Goal: Information Seeking & Learning: Learn about a topic

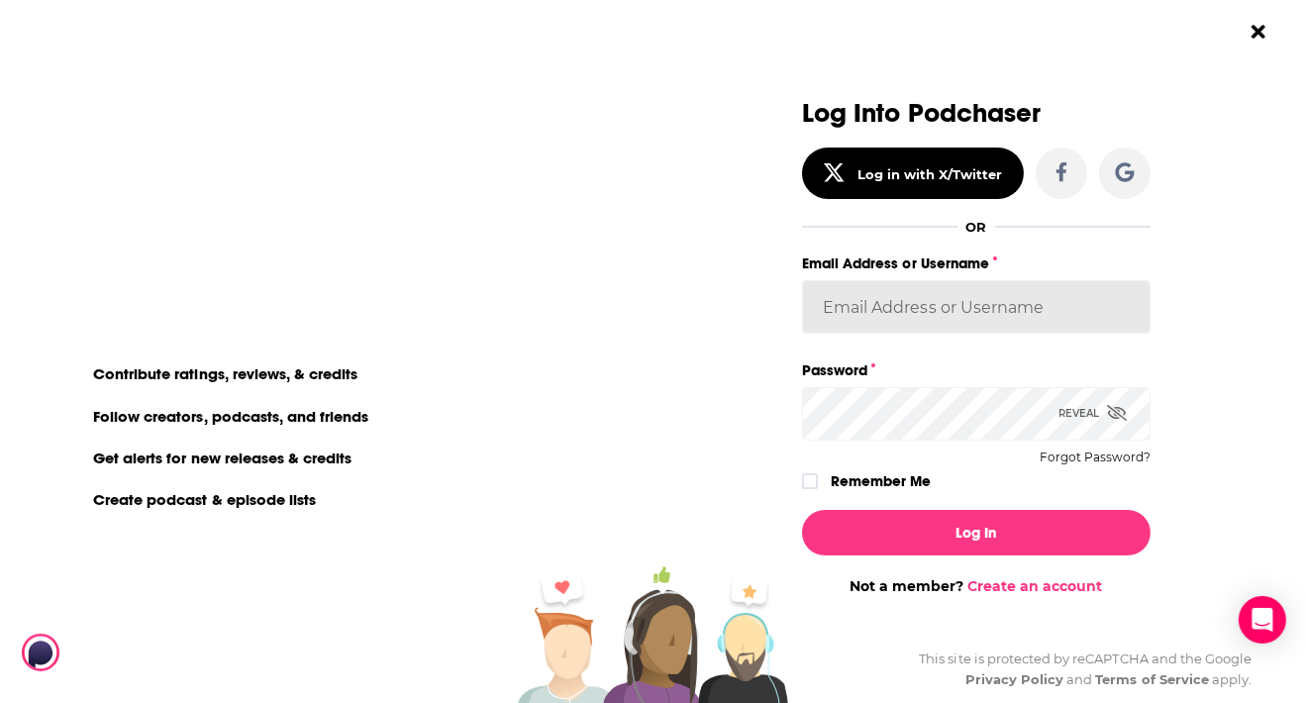
click at [1018, 312] on input "Email Address or Username" at bounding box center [976, 306] width 349 height 53
paste input "[PERSON_NAME][EMAIL_ADDRESS][DOMAIN_NAME]"
type input "[PERSON_NAME][EMAIL_ADDRESS][DOMAIN_NAME]"
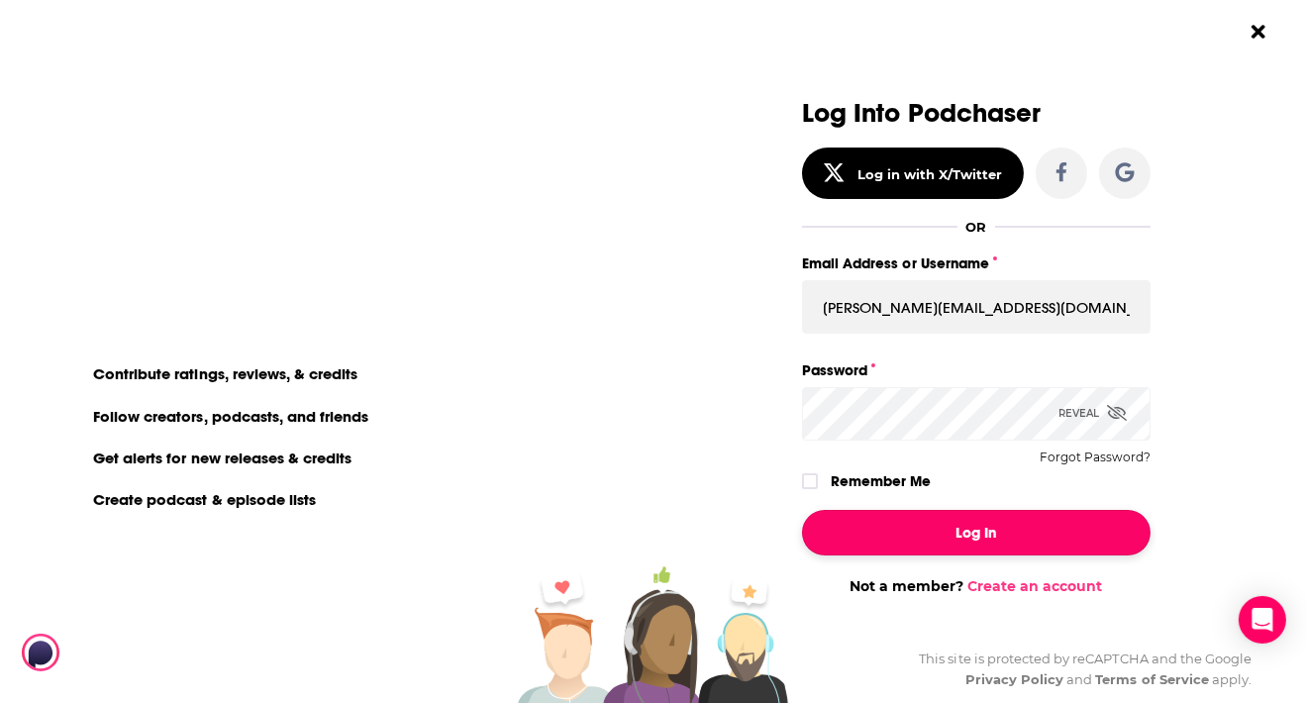
click at [978, 531] on button "Log In" at bounding box center [976, 533] width 349 height 46
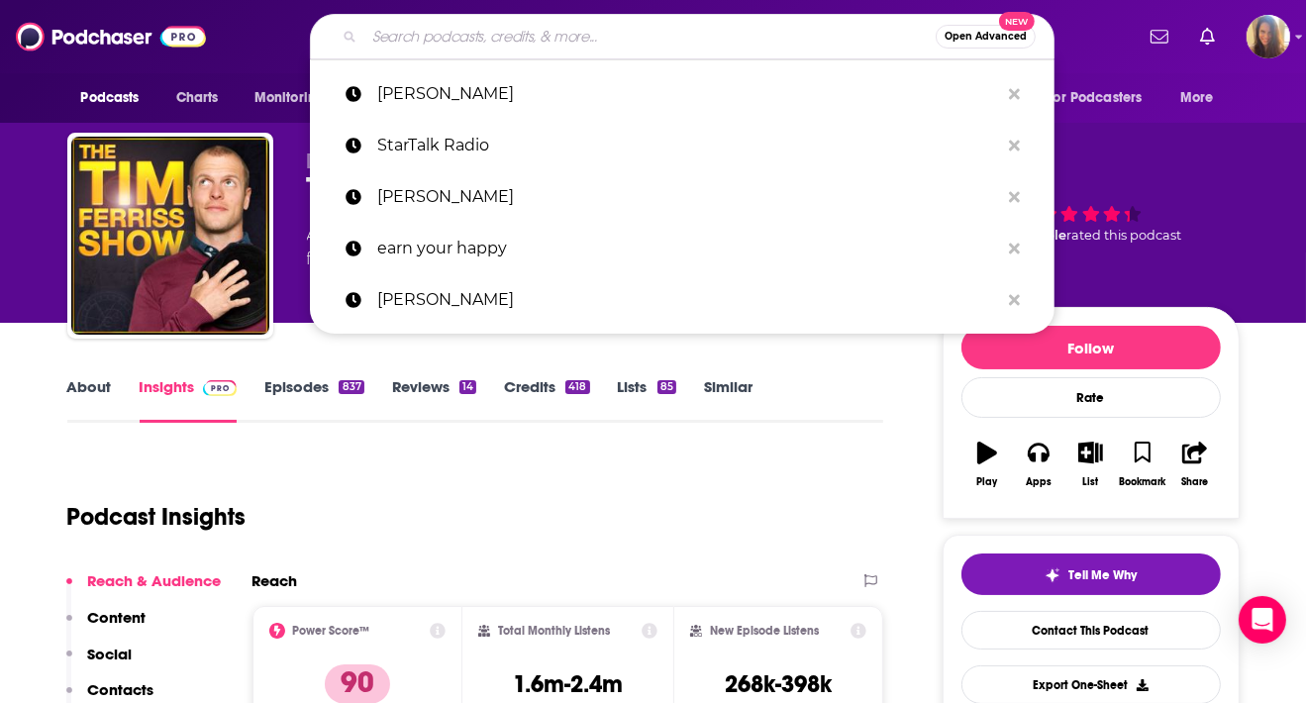
click at [615, 46] on input "Search podcasts, credits, & more..." at bounding box center [649, 37] width 571 height 32
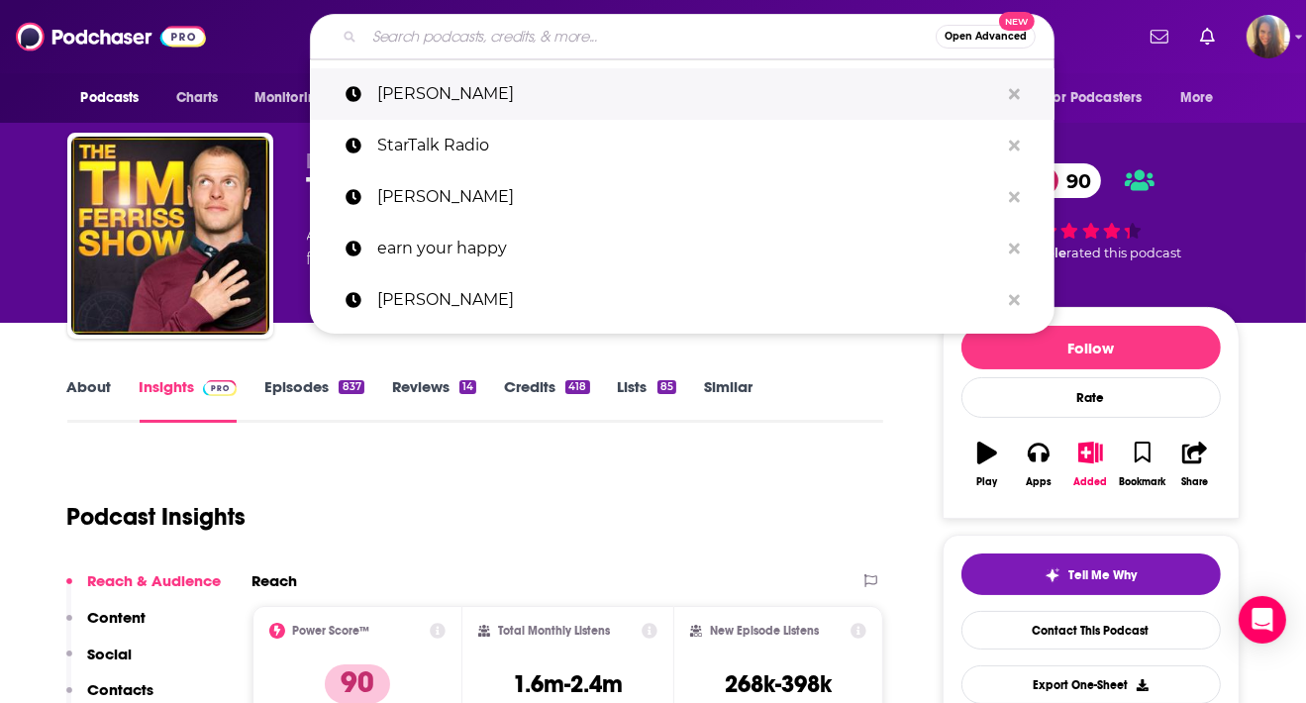
click at [497, 84] on p "[PERSON_NAME]" at bounding box center [688, 93] width 622 height 51
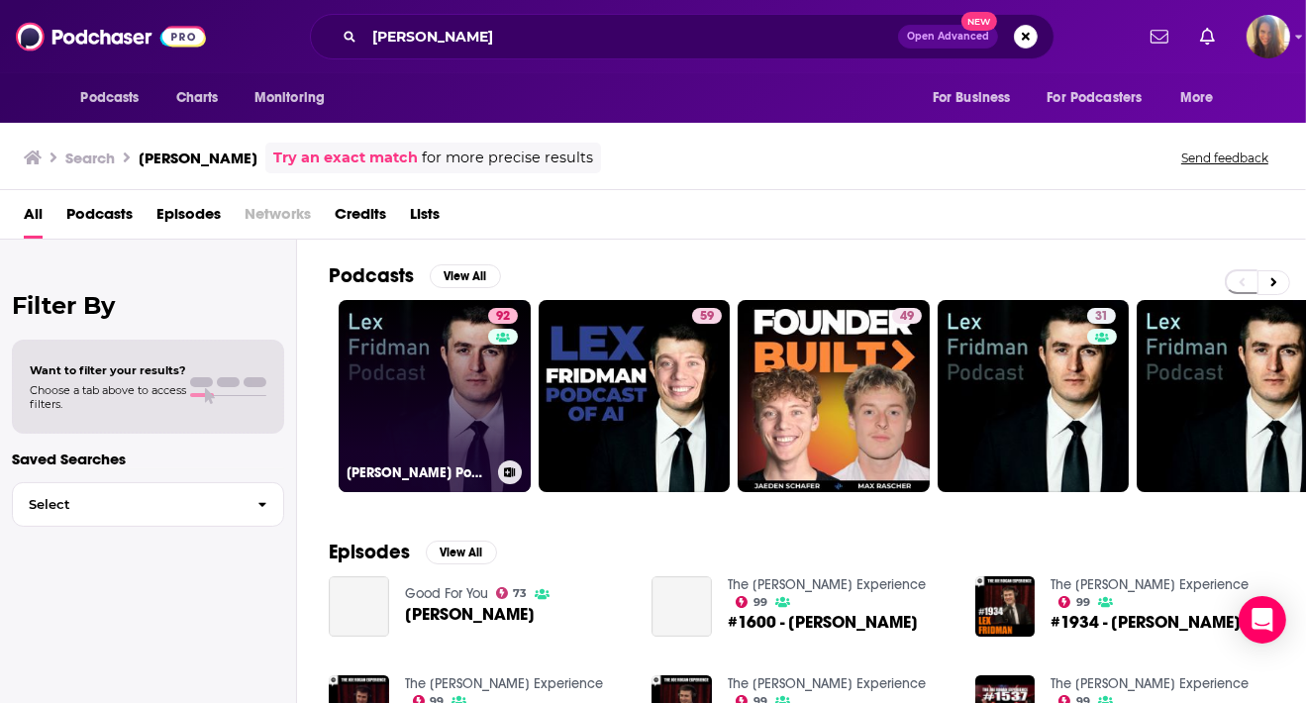
click at [397, 349] on link "92 [PERSON_NAME] Podcast" at bounding box center [435, 396] width 192 height 192
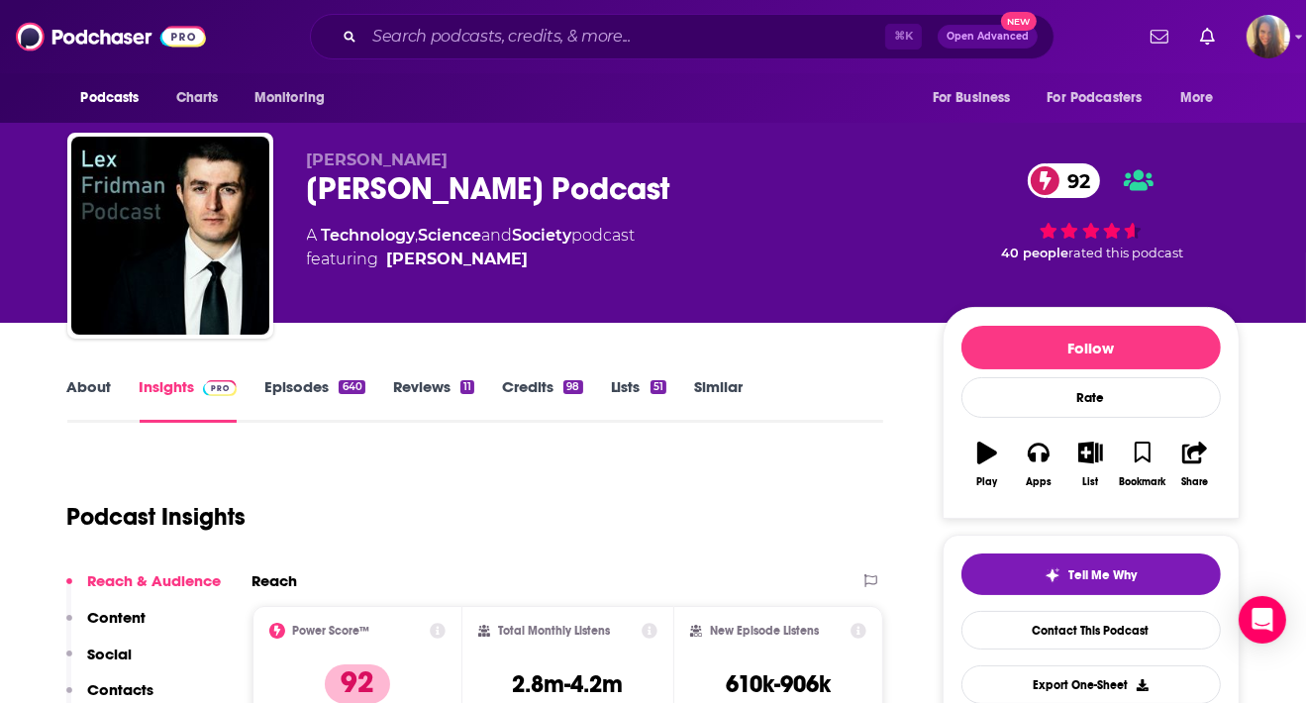
click at [95, 395] on link "About" at bounding box center [89, 400] width 45 height 46
